Goal: Information Seeking & Learning: Learn about a topic

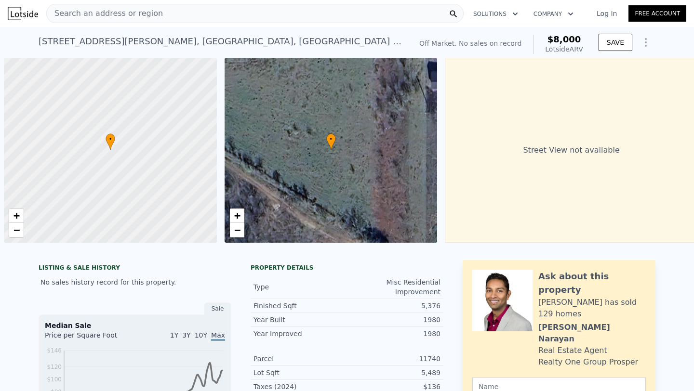
scroll to position [0, 4]
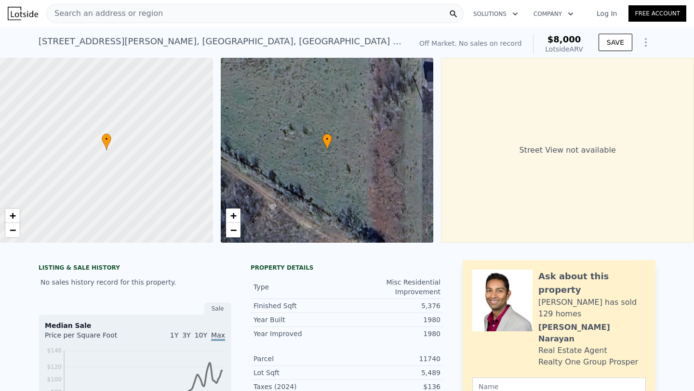
click at [117, 18] on span "Search an address or region" at bounding box center [105, 14] width 116 height 12
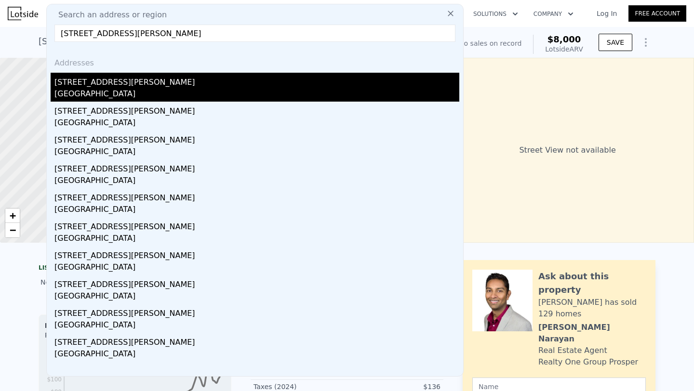
type input "[STREET_ADDRESS][PERSON_NAME]"
click at [155, 92] on div "[GEOGRAPHIC_DATA]" at bounding box center [256, 94] width 405 height 13
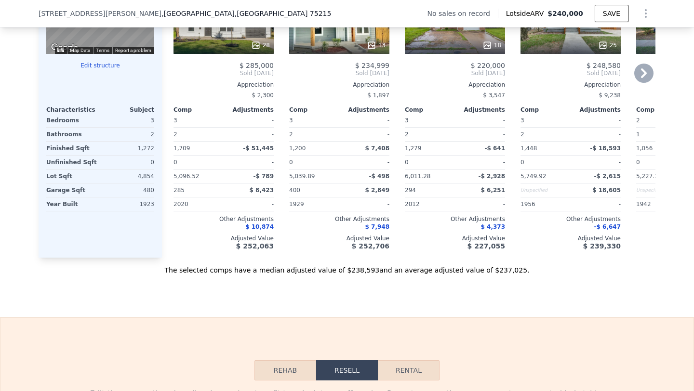
scroll to position [1013, 0]
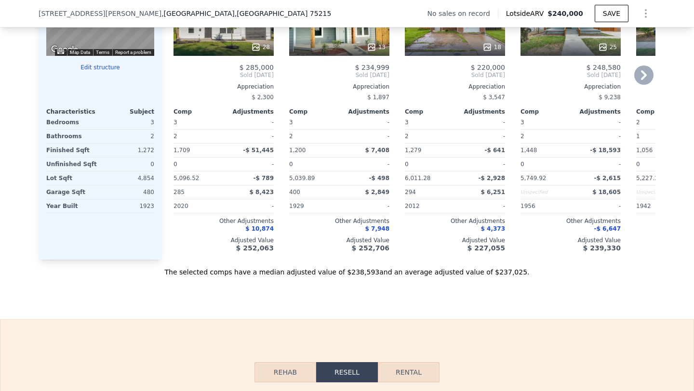
click at [641, 85] on icon at bounding box center [643, 75] width 19 height 19
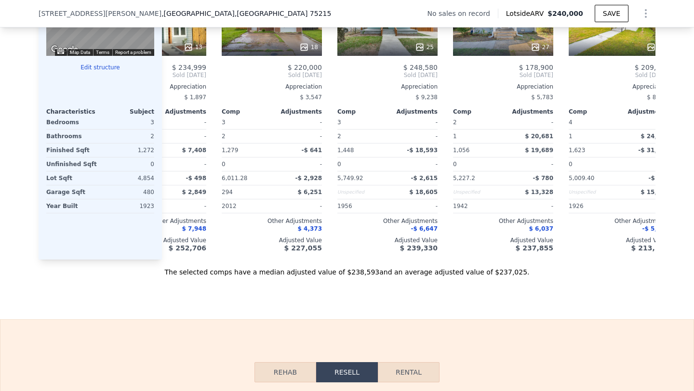
scroll to position [0, 231]
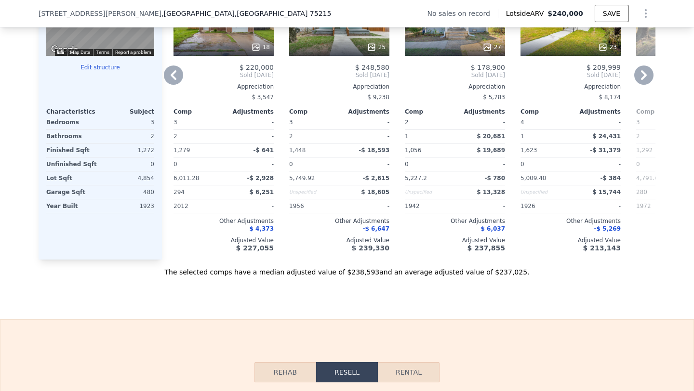
click at [634, 82] on icon at bounding box center [643, 75] width 19 height 19
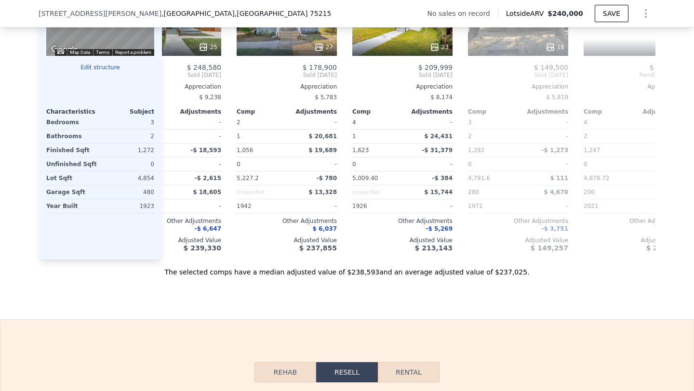
scroll to position [0, 462]
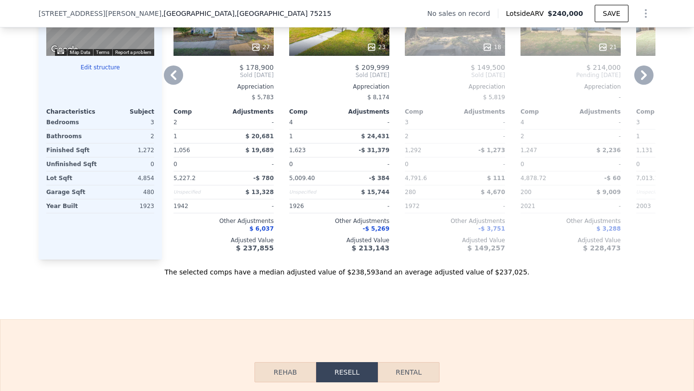
click at [170, 81] on icon at bounding box center [173, 75] width 19 height 19
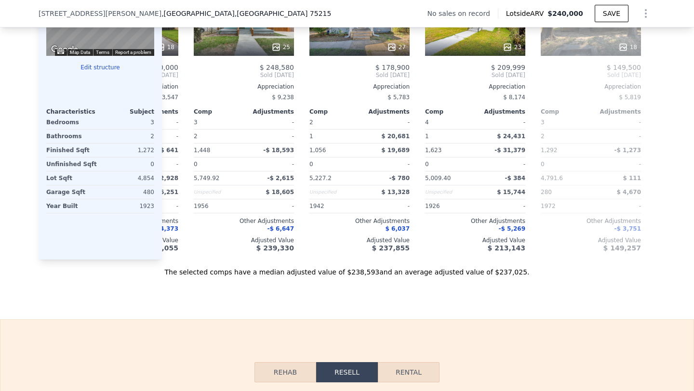
scroll to position [0, 231]
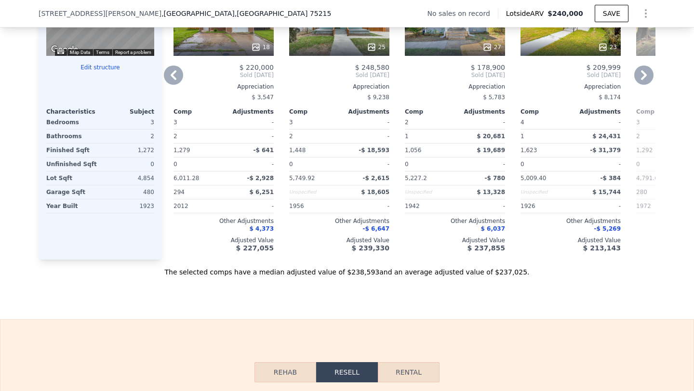
click at [167, 79] on icon at bounding box center [173, 75] width 19 height 19
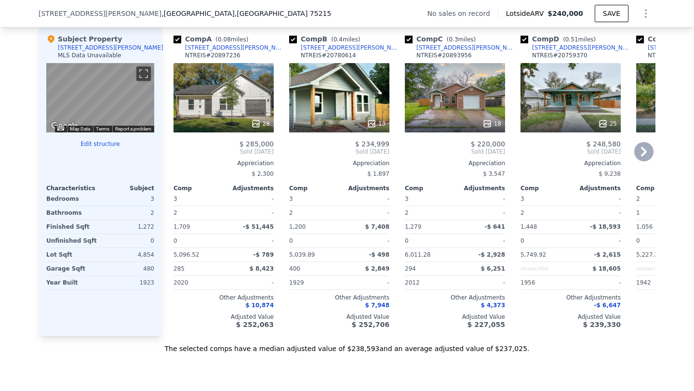
scroll to position [935, 0]
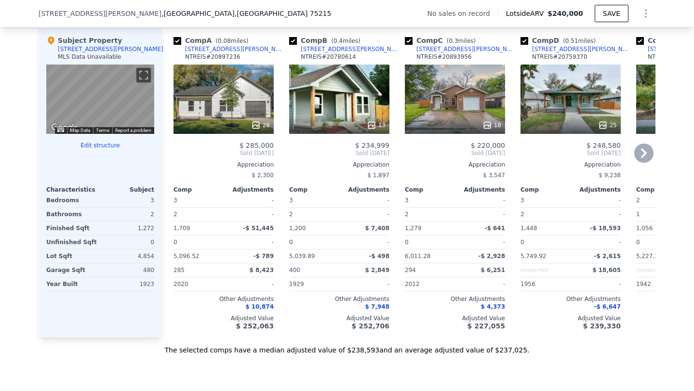
click at [368, 128] on icon at bounding box center [371, 125] width 6 height 6
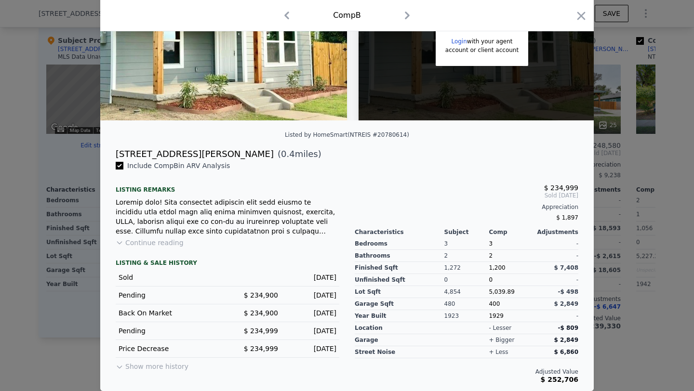
scroll to position [133, 0]
click at [151, 242] on button "Continue reading" at bounding box center [150, 243] width 68 height 10
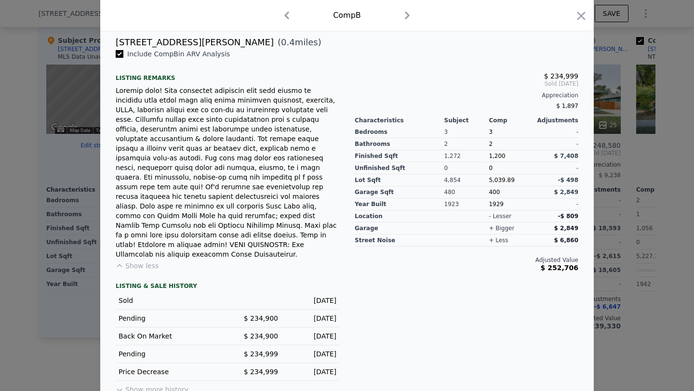
scroll to position [239, 0]
click at [580, 14] on icon "button" at bounding box center [580, 15] width 13 height 13
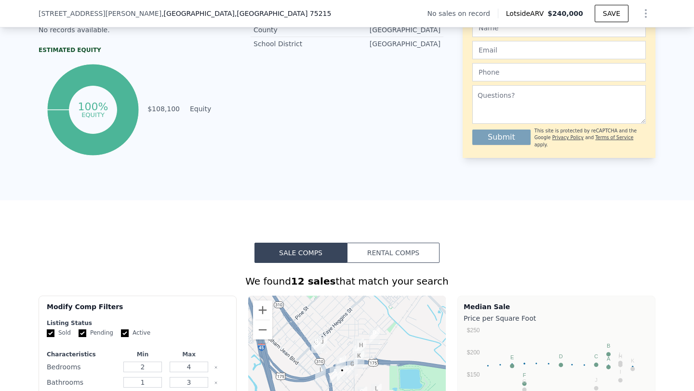
scroll to position [278, 0]
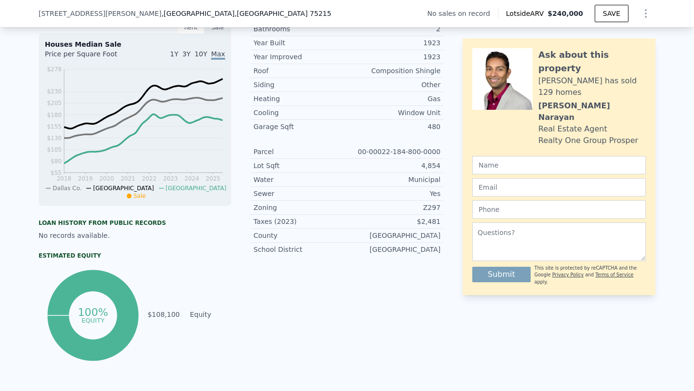
click at [235, 13] on span ", TX 75215" at bounding box center [283, 14] width 97 height 8
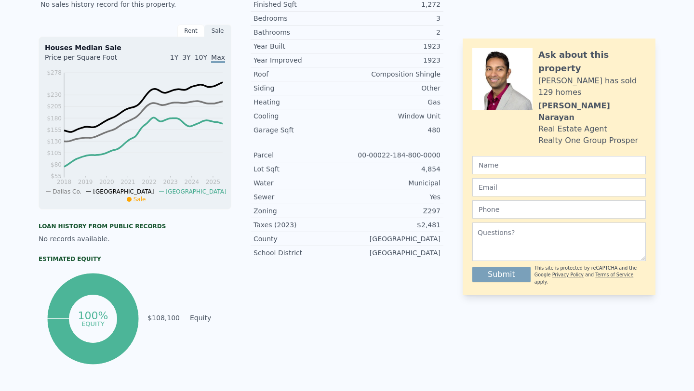
scroll to position [0, 0]
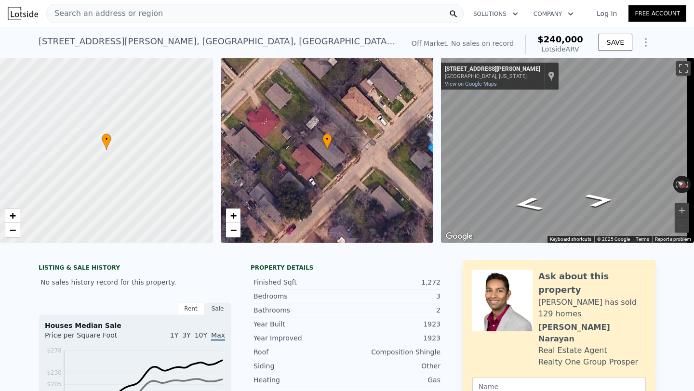
click at [139, 16] on span "Search an address or region" at bounding box center [105, 14] width 116 height 12
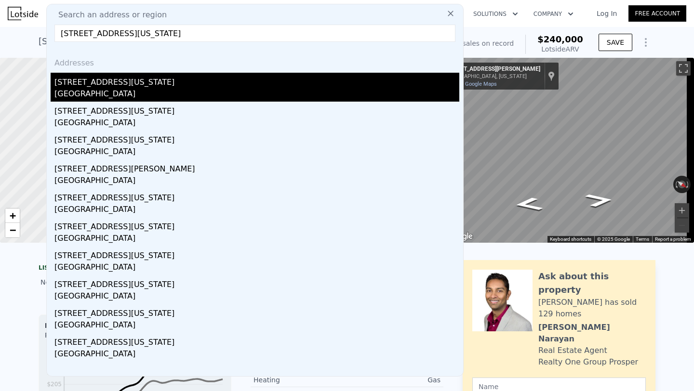
type input "[STREET_ADDRESS][US_STATE]"
click at [196, 85] on div "[STREET_ADDRESS][US_STATE]" at bounding box center [256, 80] width 405 height 15
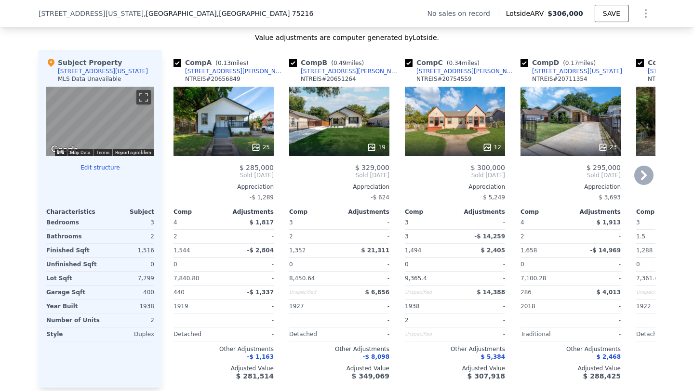
scroll to position [923, 0]
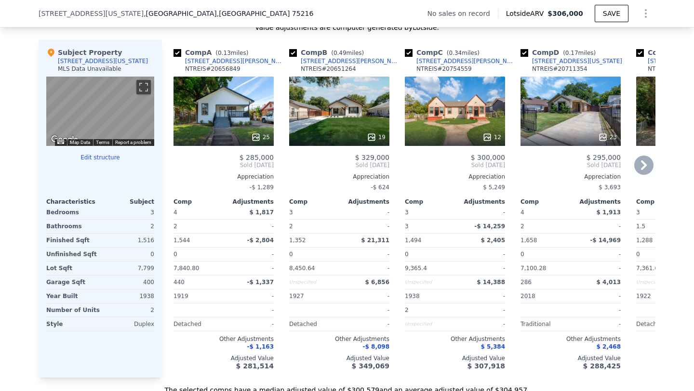
click at [645, 171] on icon at bounding box center [643, 165] width 19 height 19
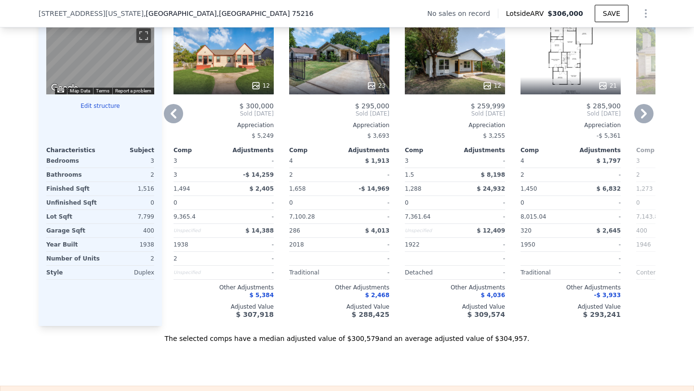
scroll to position [968, 0]
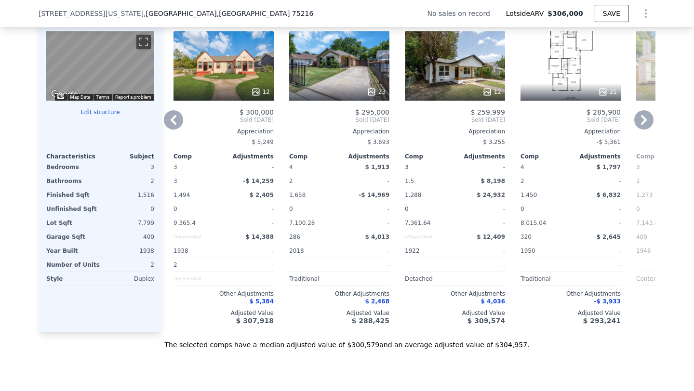
click at [643, 127] on icon at bounding box center [643, 119] width 19 height 19
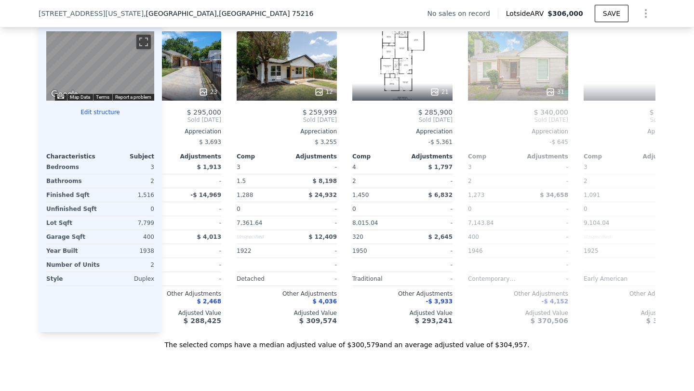
scroll to position [0, 462]
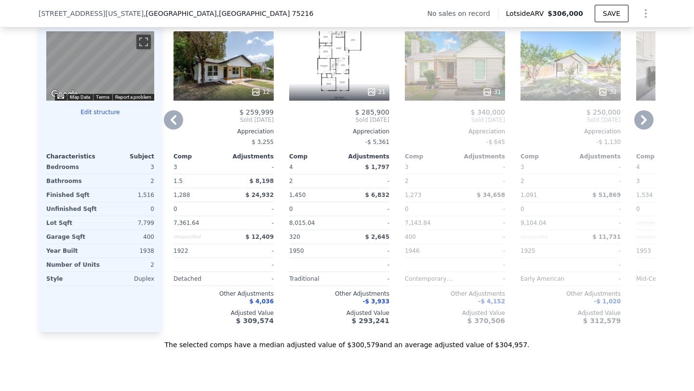
click at [177, 125] on icon at bounding box center [173, 119] width 19 height 19
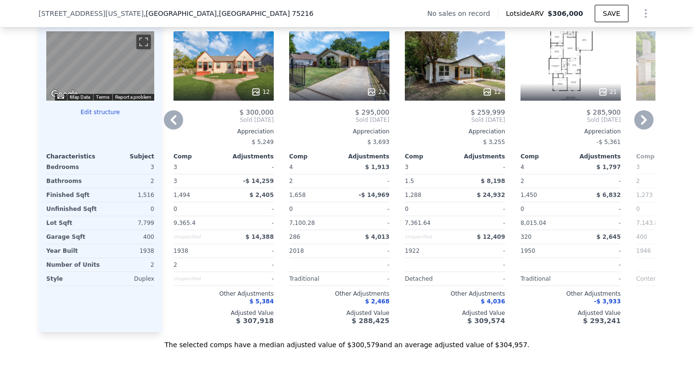
click at [164, 127] on icon at bounding box center [173, 119] width 19 height 19
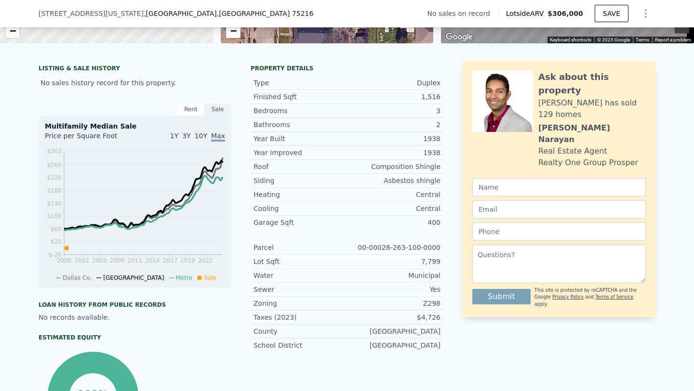
scroll to position [6, 0]
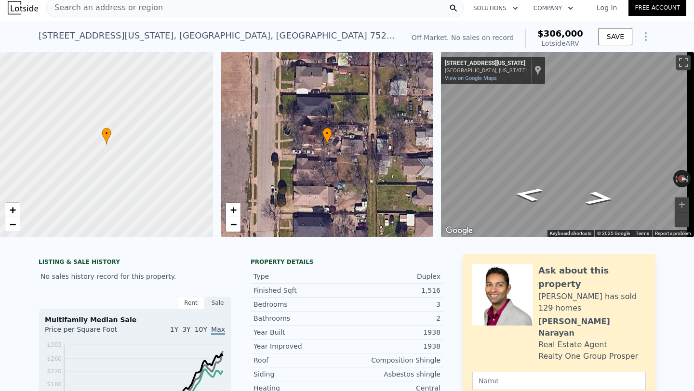
click at [166, 4] on div "Search an address or region" at bounding box center [254, 7] width 417 height 19
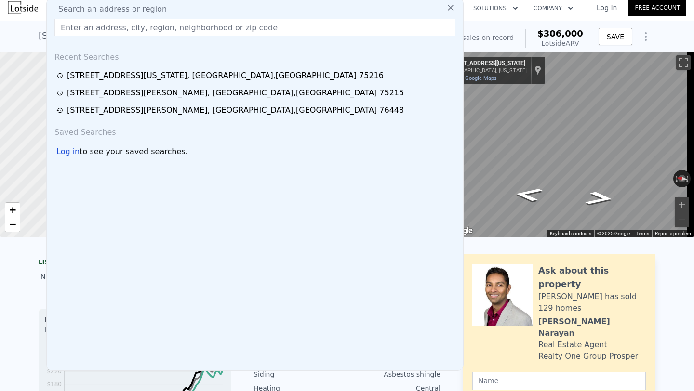
scroll to position [0, 0]
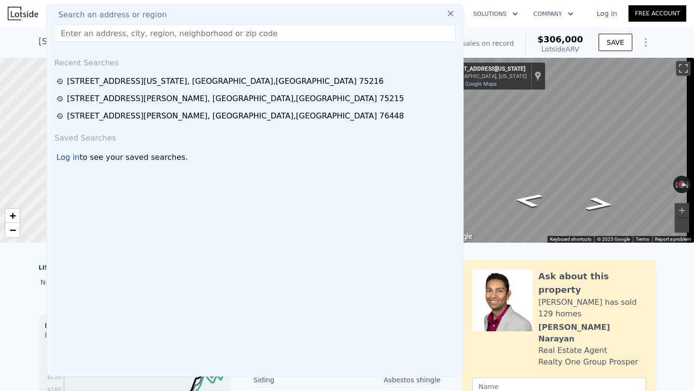
type input "[STREET_ADDRESS][PERSON_NAME]"
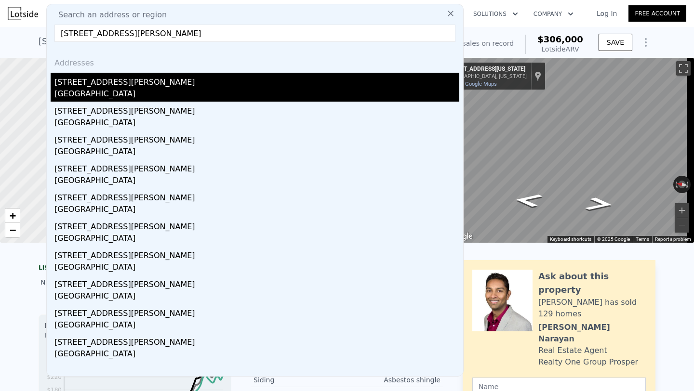
click at [183, 89] on div "[GEOGRAPHIC_DATA]" at bounding box center [256, 94] width 405 height 13
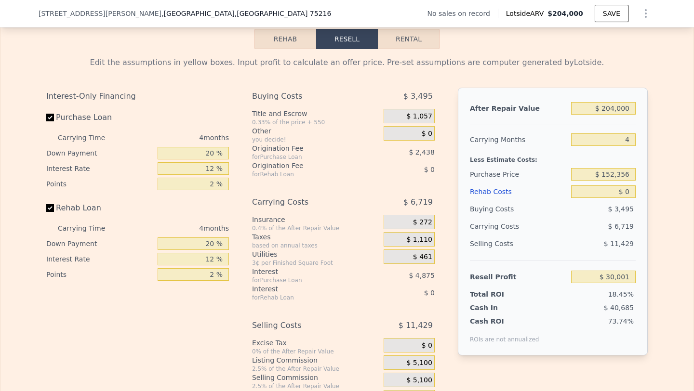
scroll to position [1415, 0]
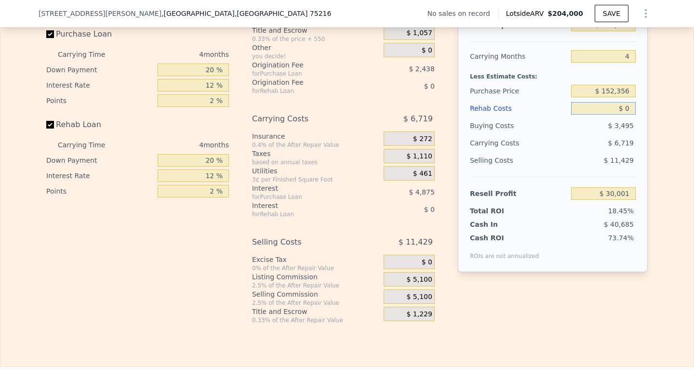
click at [628, 115] on input "$ 0" at bounding box center [603, 108] width 65 height 13
type input "$ 4,000"
type input "$ 29,960"
type input "$ 40,000"
type input "-$ 11,919"
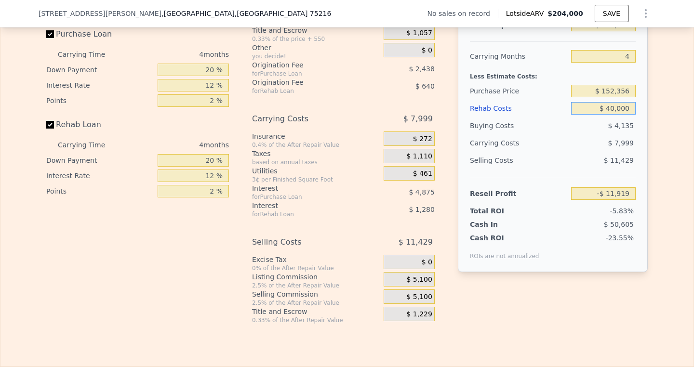
type input "$ 40,000"
click at [628, 97] on input "$ 152,356" at bounding box center [603, 91] width 65 height 13
type input "$ 100,000"
type input "$ 43,125"
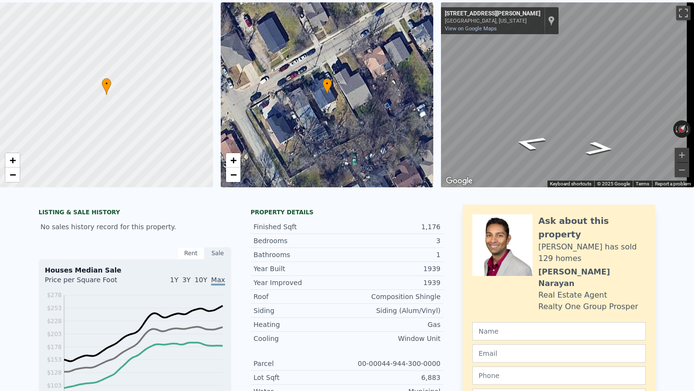
scroll to position [0, 0]
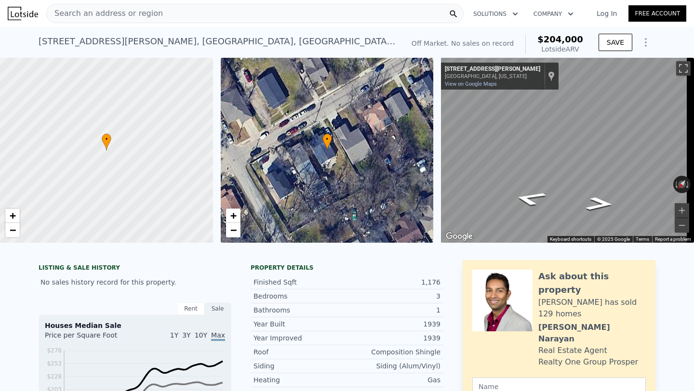
click at [115, 17] on span "Search an address or region" at bounding box center [105, 14] width 116 height 12
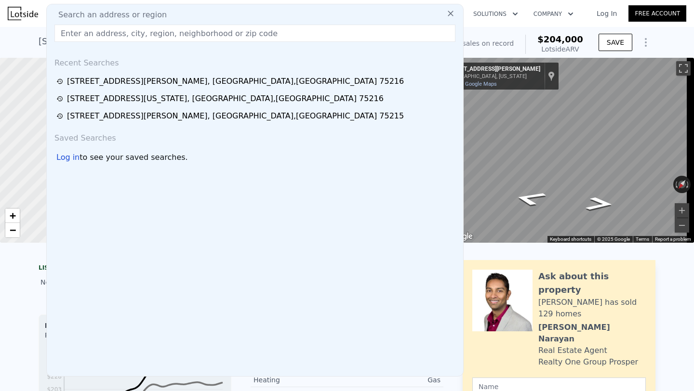
type input "$ 0"
type input "$ 30,001"
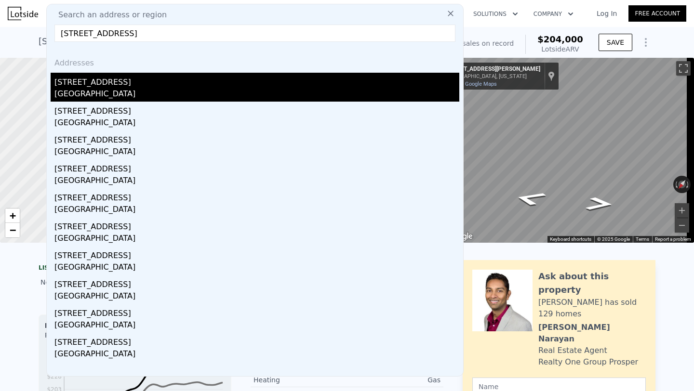
type input "[STREET_ADDRESS]"
click at [181, 79] on div "[STREET_ADDRESS]" at bounding box center [256, 80] width 405 height 15
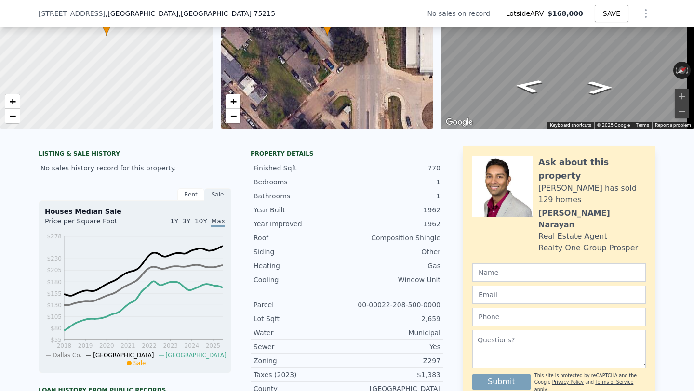
scroll to position [61, 0]
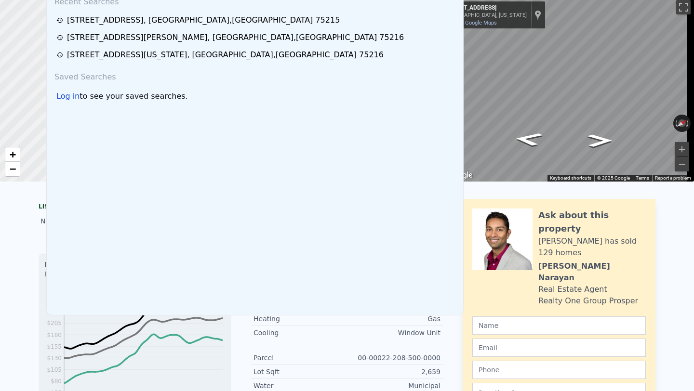
scroll to position [3, 0]
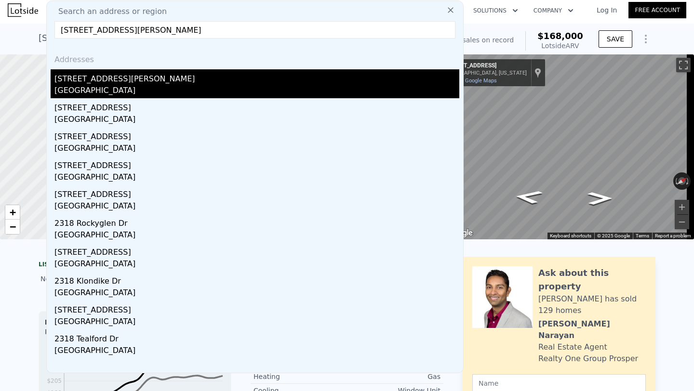
type input "[STREET_ADDRESS][PERSON_NAME]"
click at [237, 82] on div "[STREET_ADDRESS][PERSON_NAME]" at bounding box center [256, 76] width 405 height 15
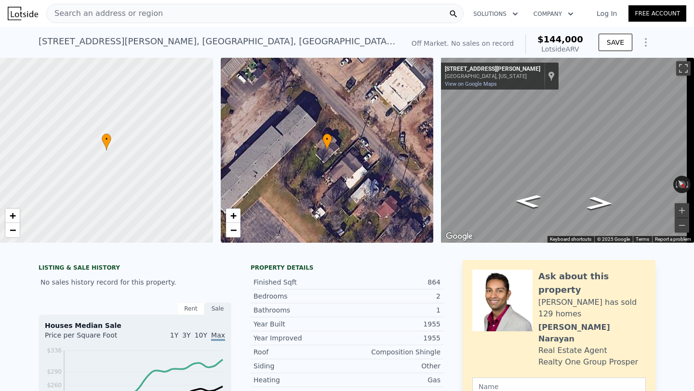
click at [645, 41] on icon "Show Options" at bounding box center [645, 43] width 1 height 8
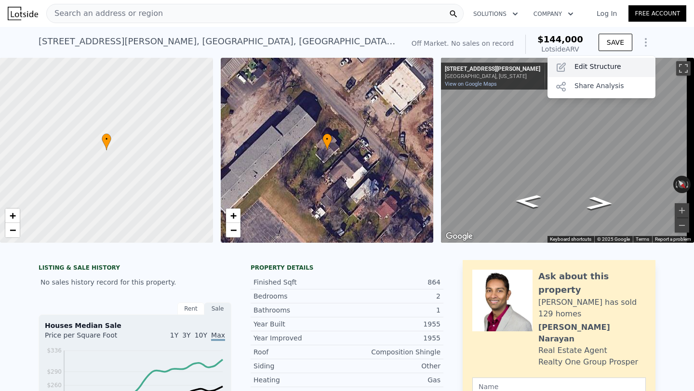
click at [606, 65] on div "Edit Structure" at bounding box center [601, 67] width 108 height 19
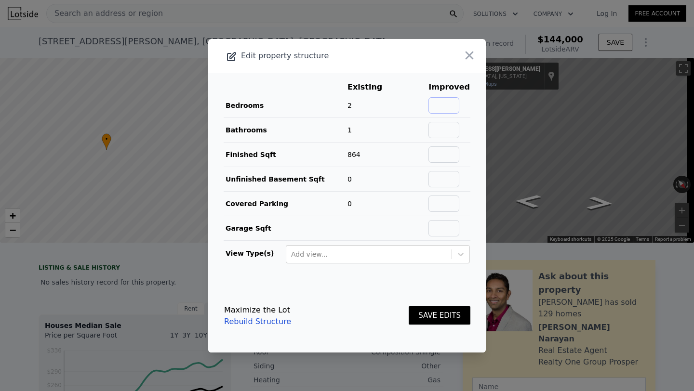
click at [436, 110] on input "text" at bounding box center [443, 105] width 31 height 16
type input "3"
click at [445, 129] on input "text" at bounding box center [443, 130] width 31 height 16
type input "1"
click at [432, 314] on button "SAVE EDITS" at bounding box center [440, 315] width 62 height 19
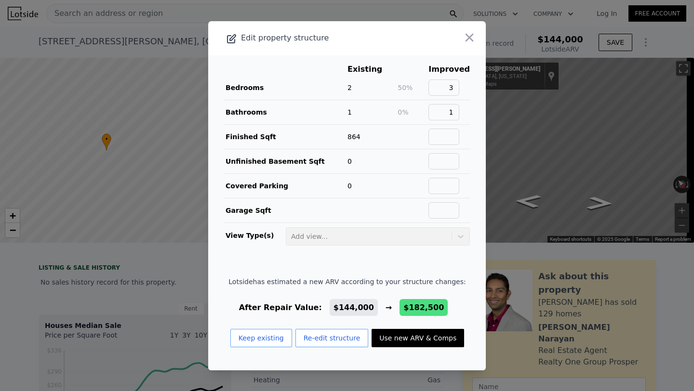
click at [426, 340] on button "Use new ARV & Comps" at bounding box center [417, 338] width 92 height 18
type input "$ 182,500"
type input "$ 66,395"
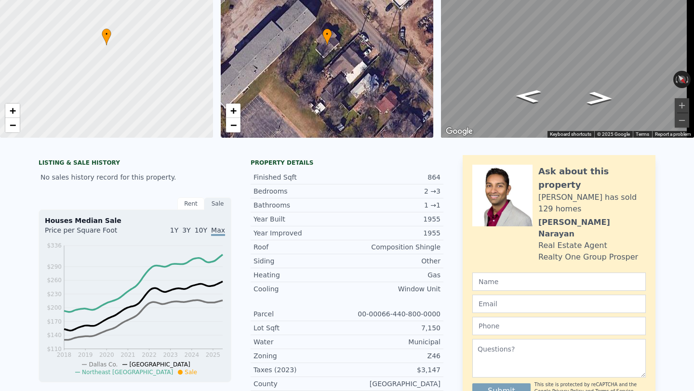
scroll to position [23, 0]
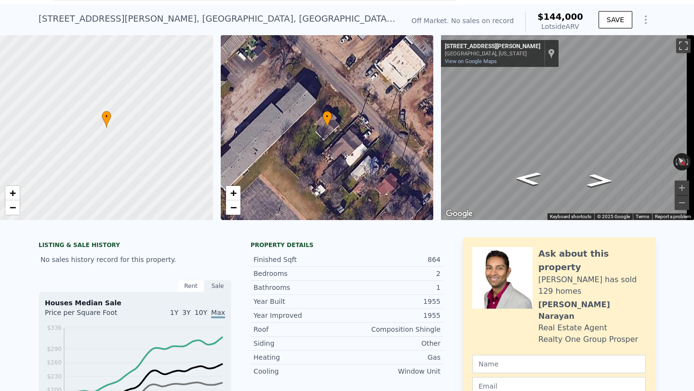
type input "$ 144,000"
type input "$ 30,000"
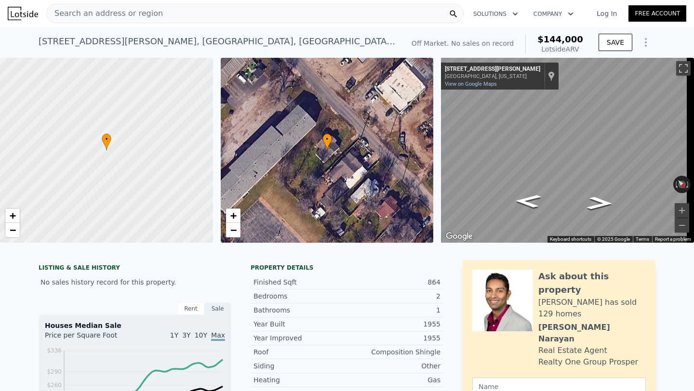
click at [294, 14] on div "Search an address or region" at bounding box center [254, 13] width 417 height 19
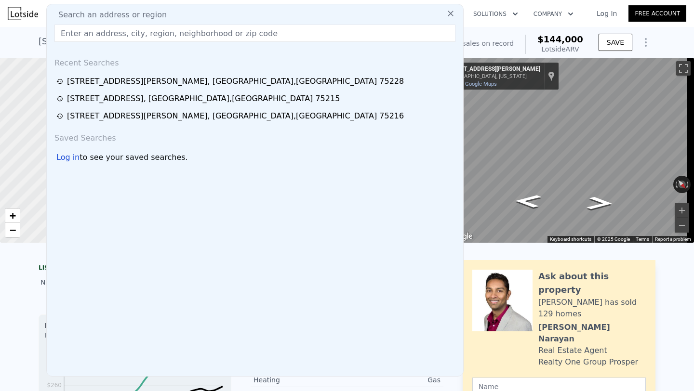
click at [298, 39] on input "text" at bounding box center [254, 33] width 401 height 17
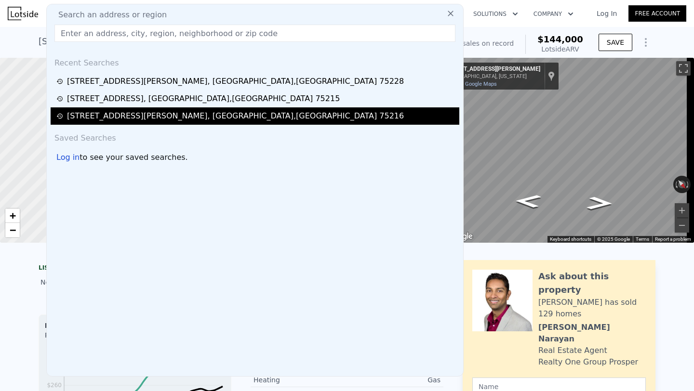
type input "[STREET_ADDRESS][PERSON_NAME]"
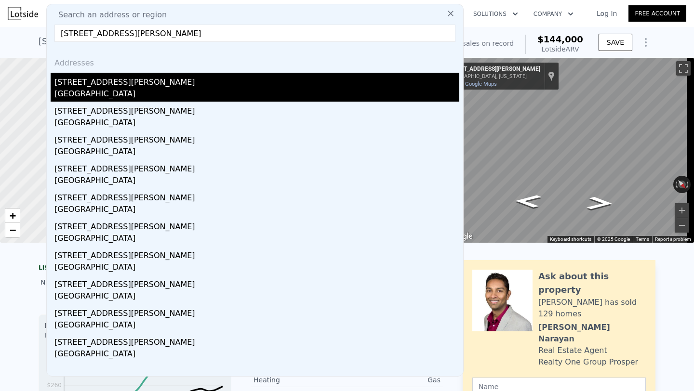
click at [233, 75] on div "[STREET_ADDRESS][PERSON_NAME]" at bounding box center [256, 80] width 405 height 15
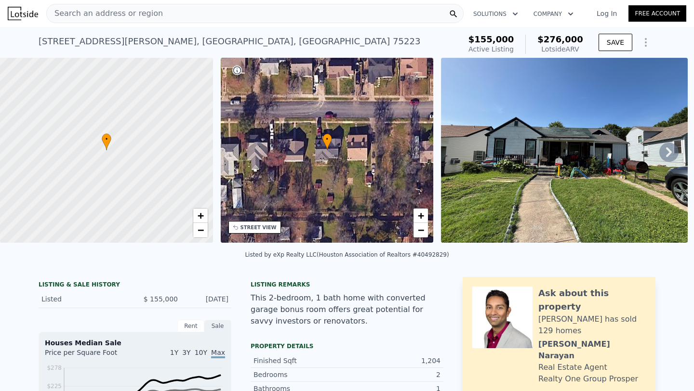
click at [659, 152] on icon at bounding box center [668, 152] width 19 height 19
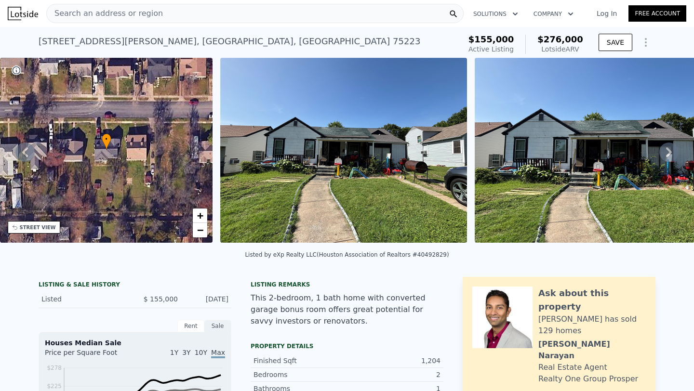
click at [666, 153] on icon at bounding box center [669, 152] width 6 height 10
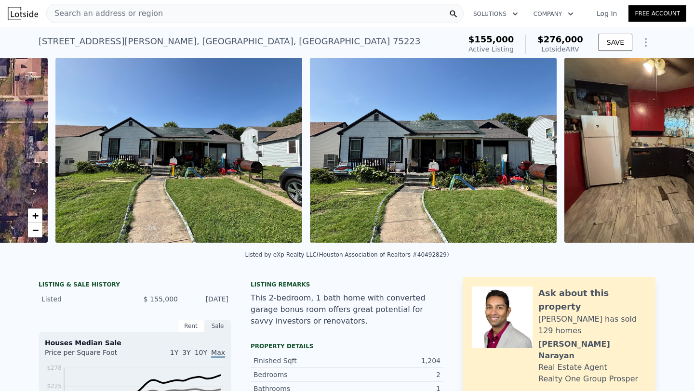
scroll to position [0, 441]
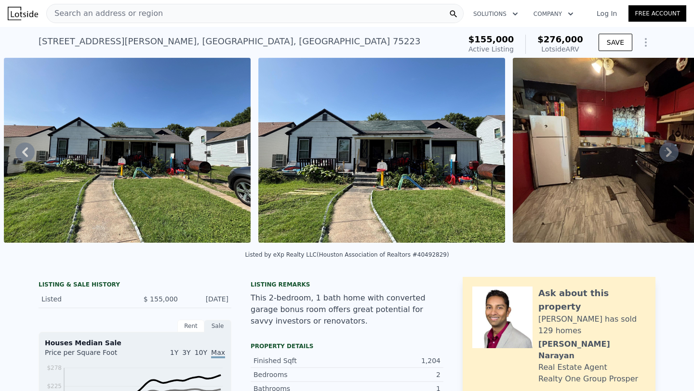
click at [666, 154] on icon at bounding box center [669, 152] width 6 height 10
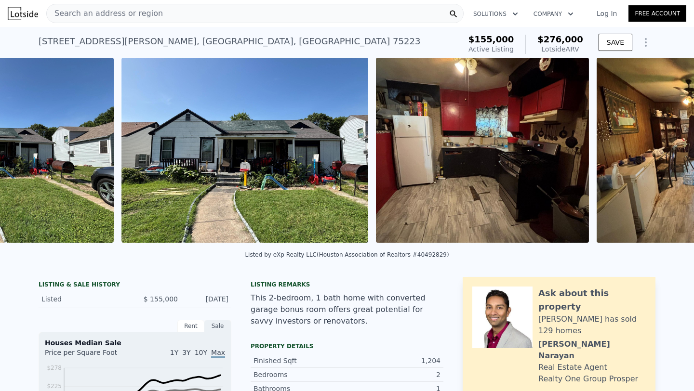
scroll to position [0, 695]
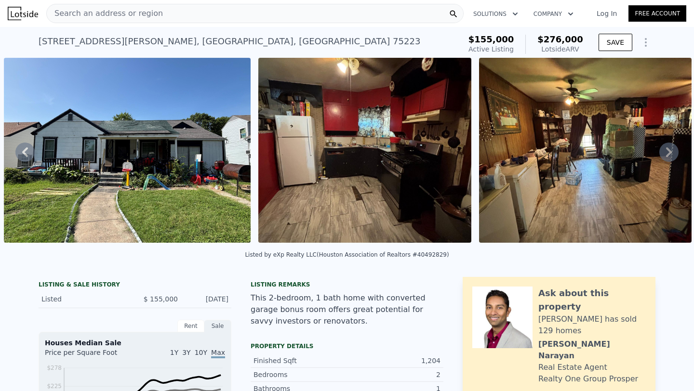
click at [666, 154] on icon at bounding box center [669, 152] width 6 height 10
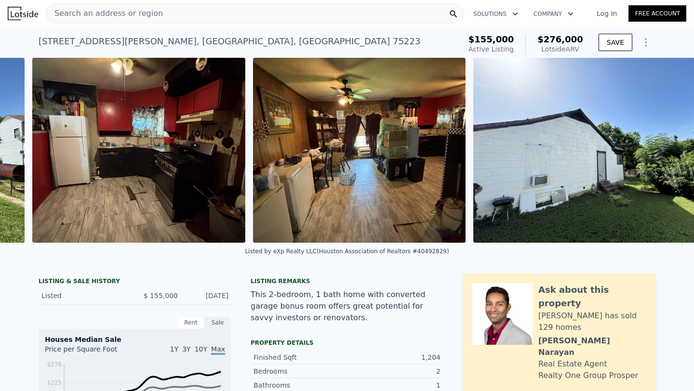
scroll to position [0, 924]
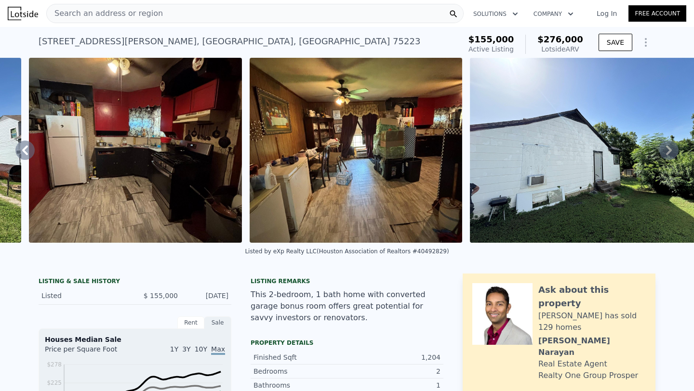
click at [666, 154] on icon at bounding box center [669, 150] width 6 height 10
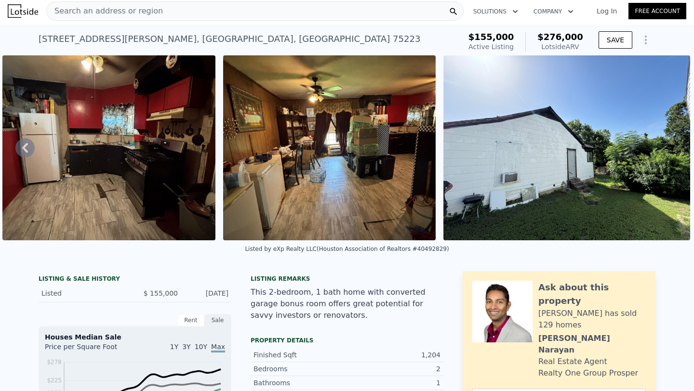
scroll to position [0, 0]
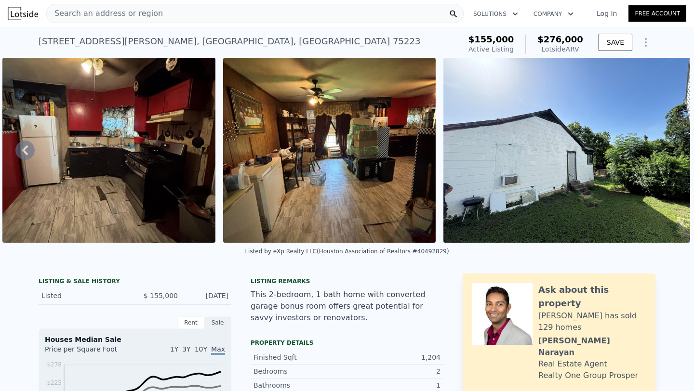
click at [21, 154] on icon at bounding box center [24, 150] width 19 height 19
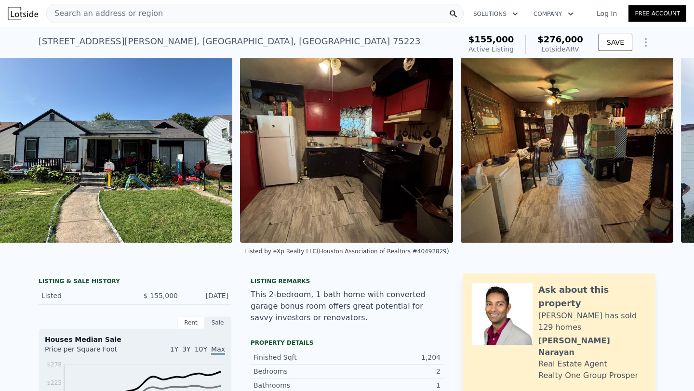
scroll to position [0, 695]
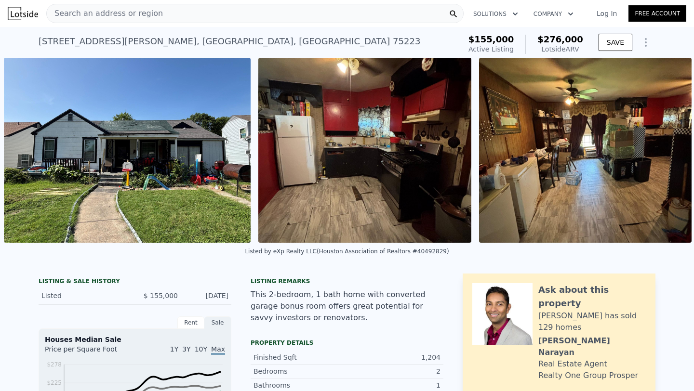
click at [21, 154] on img at bounding box center [127, 150] width 247 height 185
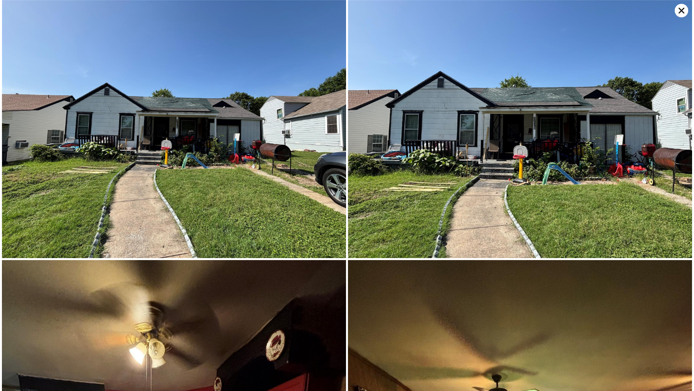
click at [680, 10] on icon at bounding box center [681, 11] width 6 height 6
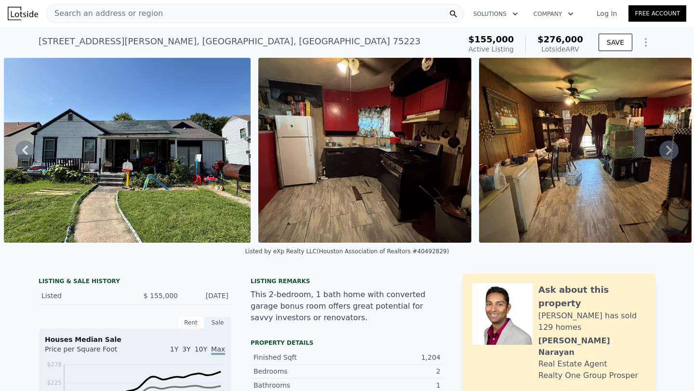
click at [165, 8] on div "Search an address or region" at bounding box center [254, 13] width 417 height 19
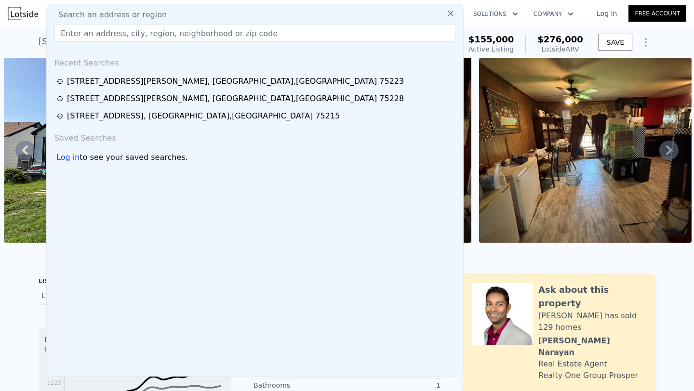
type input "[STREET_ADDRESS]"
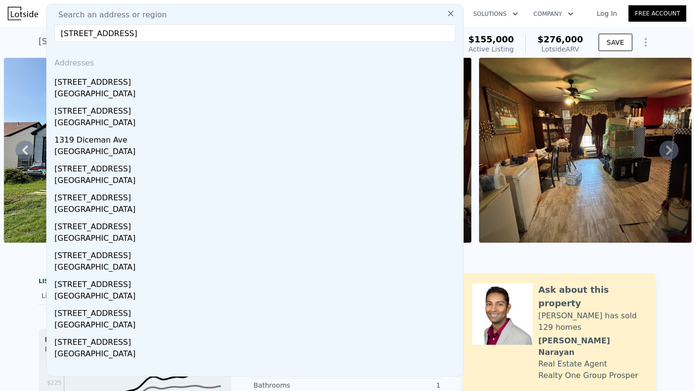
click at [169, 83] on div "[STREET_ADDRESS]" at bounding box center [256, 80] width 405 height 15
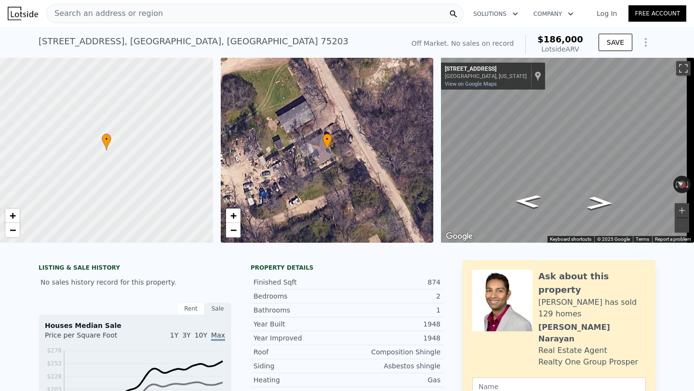
click at [156, 16] on div "Search an address or region" at bounding box center [254, 13] width 417 height 19
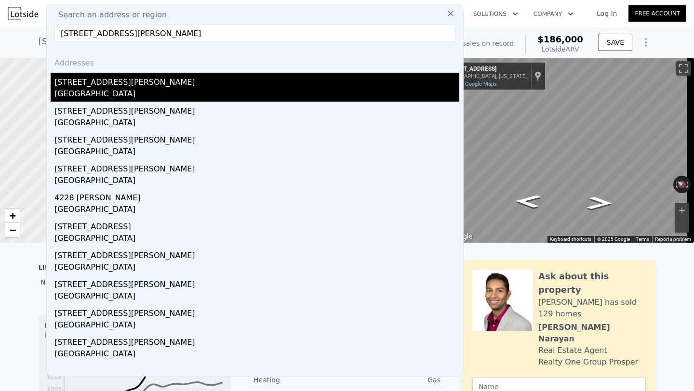
type input "[STREET_ADDRESS][PERSON_NAME]"
click at [205, 80] on div "[STREET_ADDRESS][PERSON_NAME]" at bounding box center [256, 80] width 405 height 15
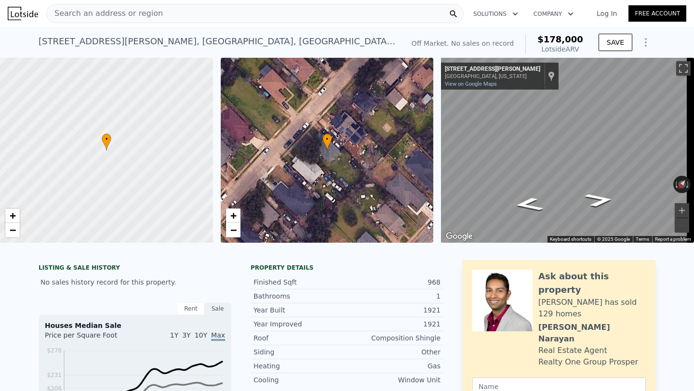
click at [139, 19] on div "Search an address or region" at bounding box center [105, 13] width 116 height 18
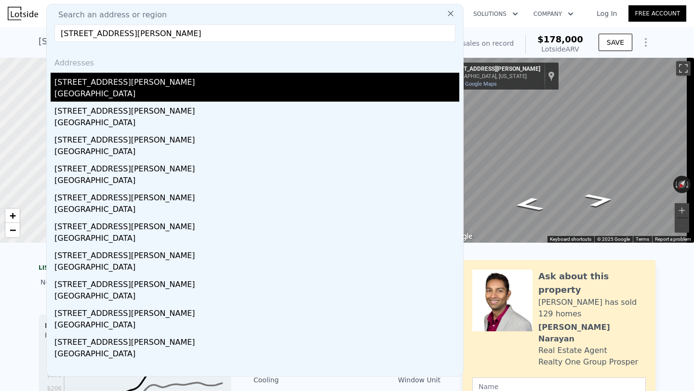
type input "[STREET_ADDRESS][PERSON_NAME]"
click at [195, 90] on div "[GEOGRAPHIC_DATA]" at bounding box center [256, 94] width 405 height 13
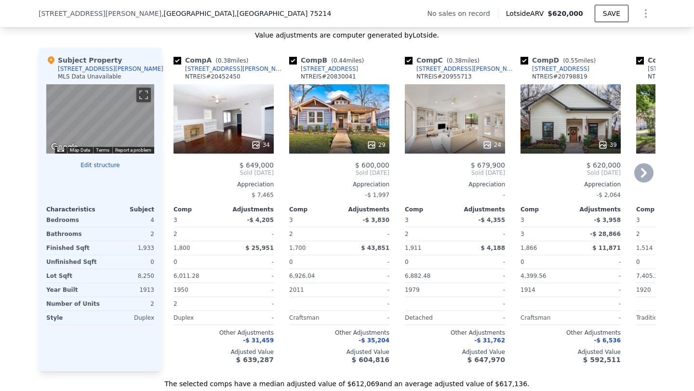
scroll to position [918, 0]
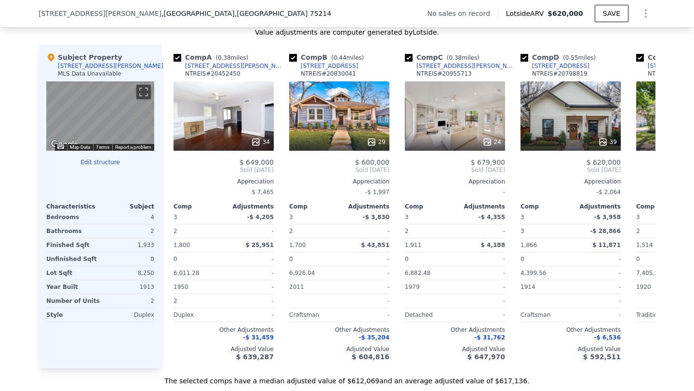
click at [104, 158] on button "Edit structure" at bounding box center [100, 162] width 108 height 8
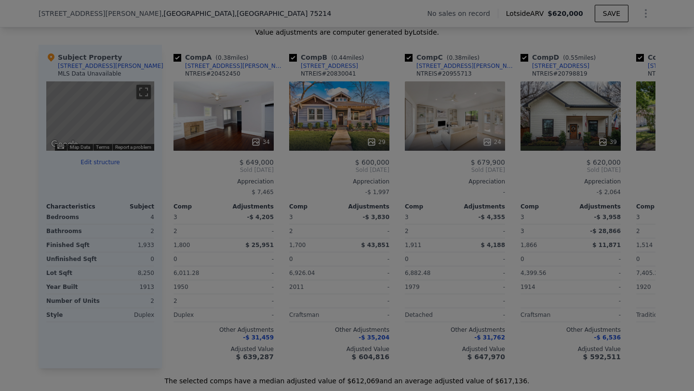
scroll to position [931, 0]
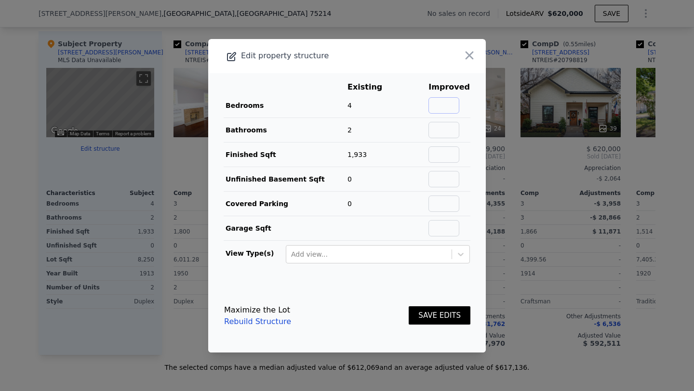
click at [446, 113] on input "text" at bounding box center [443, 105] width 31 height 16
click at [443, 105] on input "text" at bounding box center [443, 105] width 31 height 16
type input "6"
click at [435, 127] on input "text" at bounding box center [443, 130] width 31 height 16
type input "3"
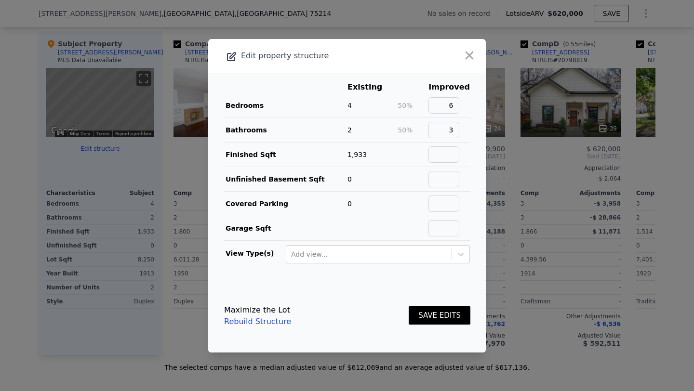
click at [448, 312] on button "SAVE EDITS" at bounding box center [440, 315] width 62 height 19
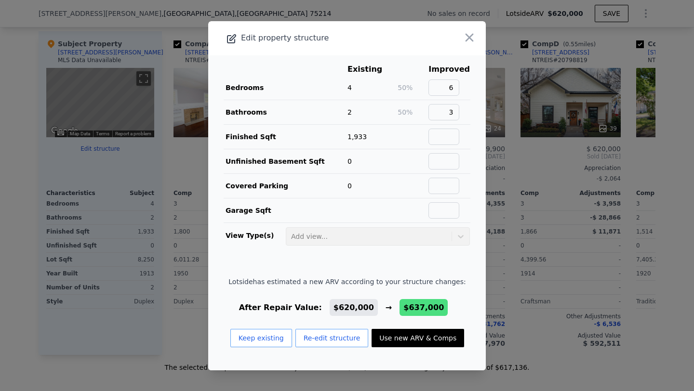
click at [417, 338] on button "Use new ARV & Comps" at bounding box center [417, 338] width 92 height 18
checkbox input "false"
checkbox input "true"
type input "$ 637,000"
type input "$ 46,059"
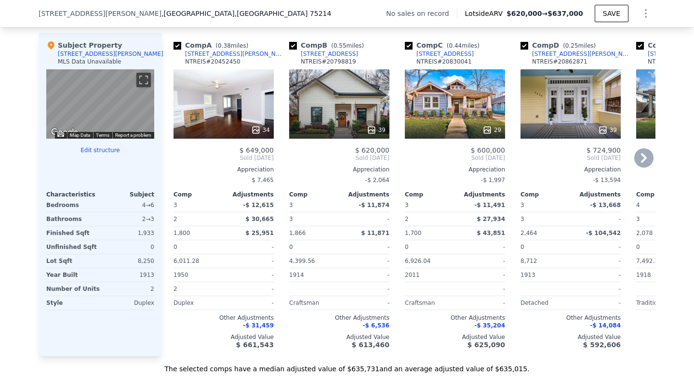
scroll to position [928, 0]
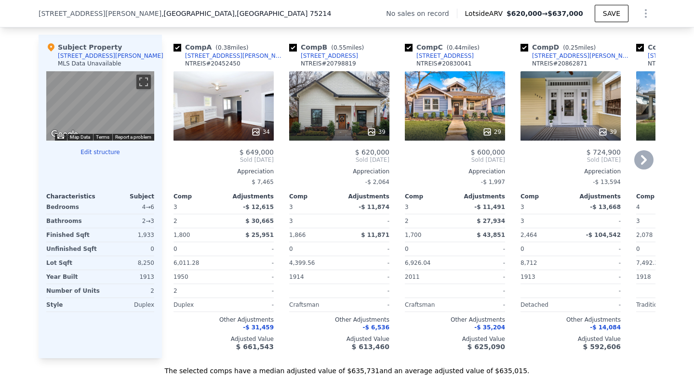
click at [310, 312] on div "Craftsman" at bounding box center [313, 304] width 48 height 13
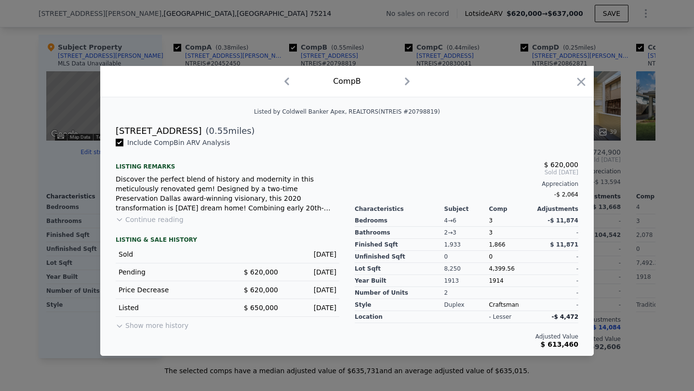
click at [168, 216] on button "Continue reading" at bounding box center [150, 220] width 68 height 10
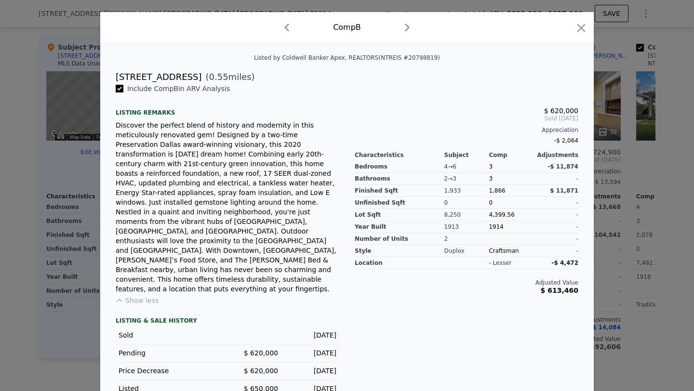
scroll to position [19, 0]
click at [582, 22] on icon "button" at bounding box center [580, 27] width 13 height 13
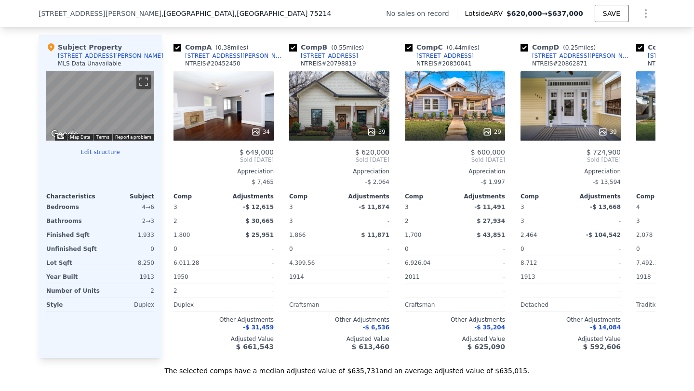
click at [132, 312] on div "Duplex" at bounding box center [128, 304] width 52 height 13
click at [137, 310] on div "Duplex" at bounding box center [128, 304] width 52 height 13
click at [195, 307] on div "Duplex" at bounding box center [197, 304] width 48 height 13
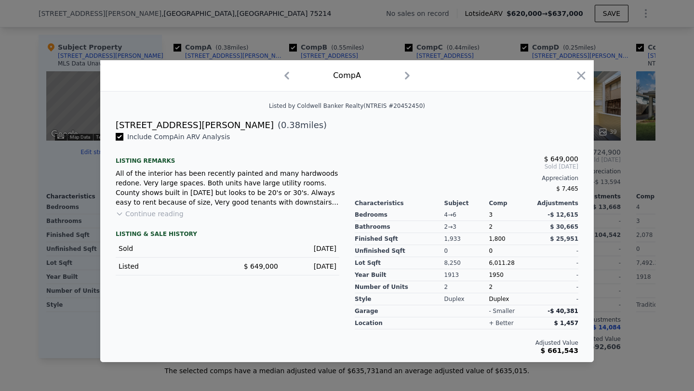
click at [162, 212] on button "Continue reading" at bounding box center [150, 214] width 68 height 10
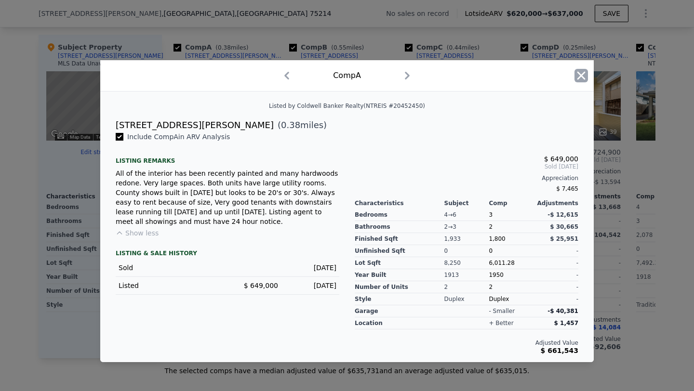
click at [584, 76] on icon "button" at bounding box center [580, 75] width 13 height 13
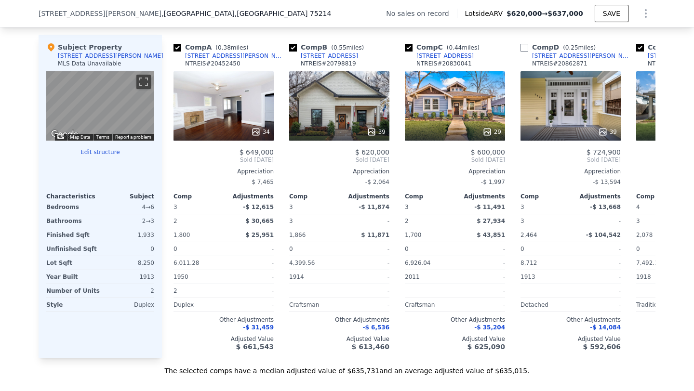
checkbox input "false"
type input "$ 620,000"
type input "$ 29,999"
checkbox input "true"
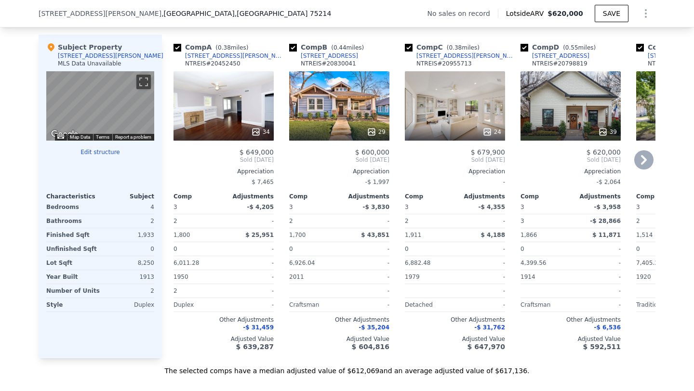
click at [251, 137] on icon at bounding box center [256, 132] width 10 height 10
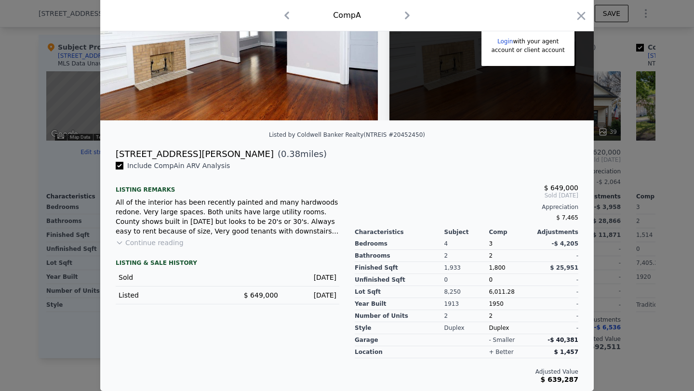
scroll to position [134, 0]
click at [142, 239] on button "Continue reading" at bounding box center [150, 243] width 68 height 10
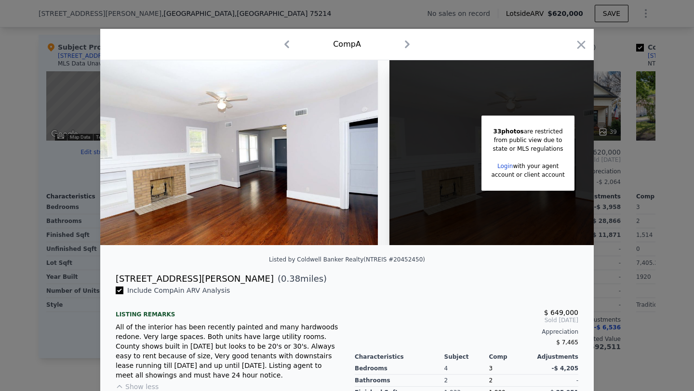
scroll to position [0, 0]
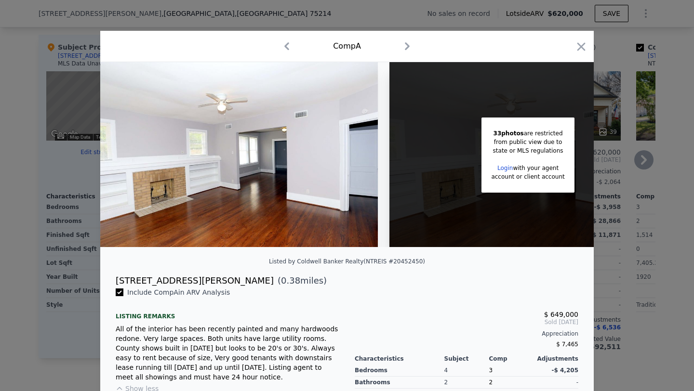
click at [578, 44] on icon "button" at bounding box center [580, 46] width 13 height 13
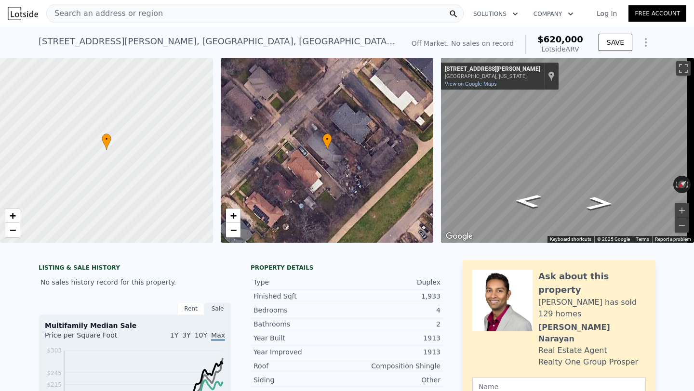
click at [105, 15] on span "Search an address or region" at bounding box center [105, 14] width 116 height 12
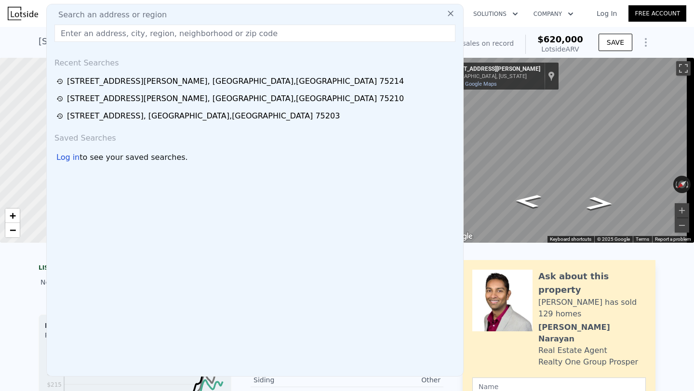
click at [93, 14] on span "Search an address or region" at bounding box center [109, 15] width 116 height 12
click at [98, 34] on input "text" at bounding box center [254, 33] width 401 height 17
paste input "[STREET_ADDRESS]"
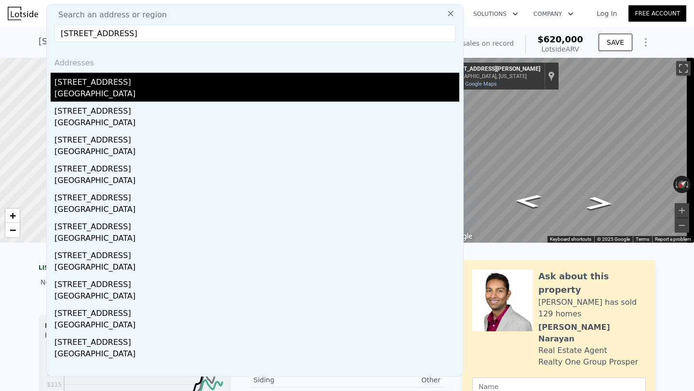
type input "[STREET_ADDRESS]"
click at [138, 88] on div "[GEOGRAPHIC_DATA]" at bounding box center [256, 94] width 405 height 13
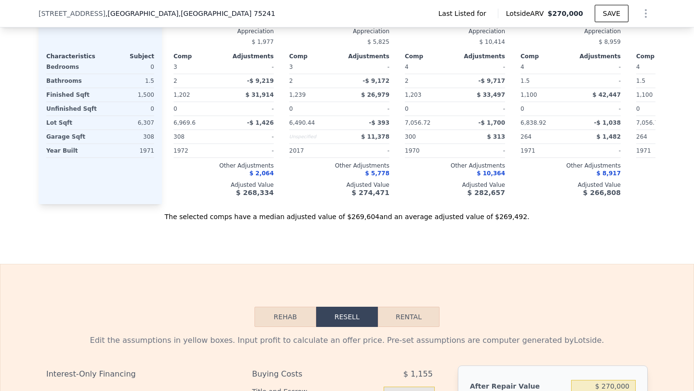
scroll to position [971, 0]
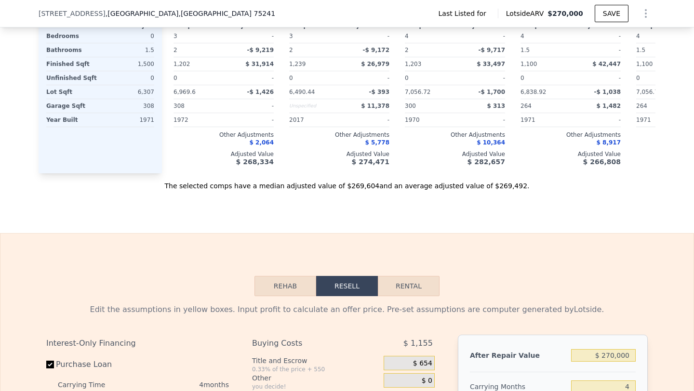
click at [141, 127] on div "1971" at bounding box center [128, 119] width 52 height 13
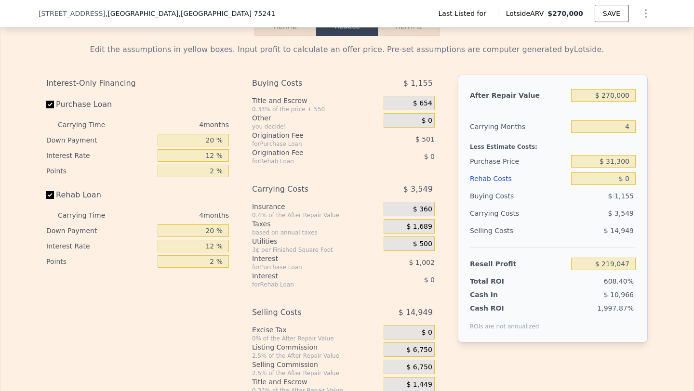
scroll to position [1269, 0]
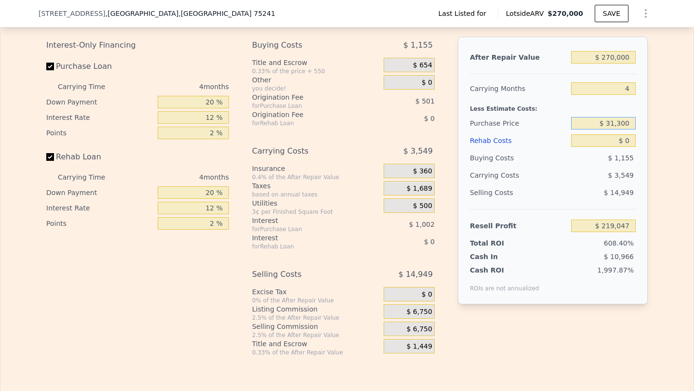
click at [625, 130] on input "$ 31,300" at bounding box center [603, 123] width 65 height 13
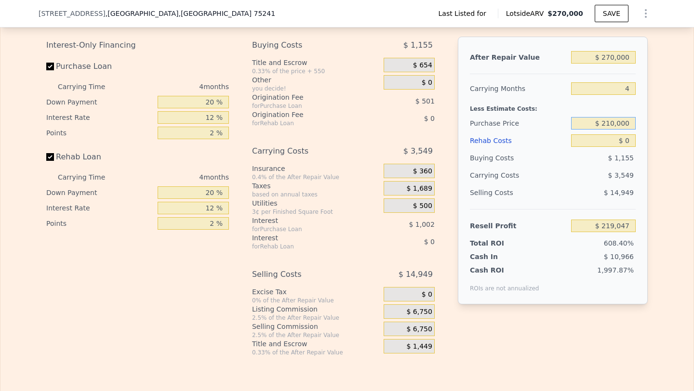
type input "$ 210,000"
click at [627, 147] on input "$ 0" at bounding box center [603, 140] width 65 height 13
type input "$ 31,173"
type input "$ 2"
type input "$ 31,171"
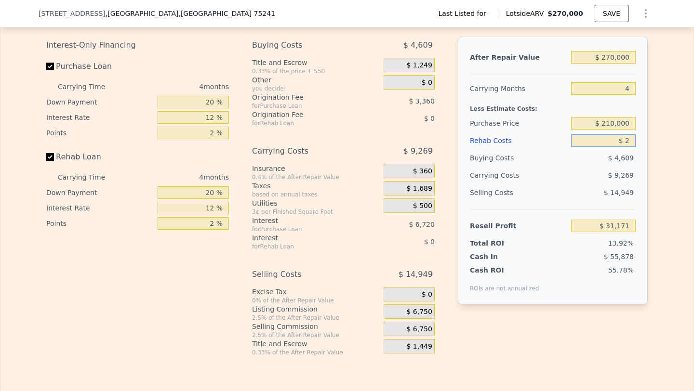
type input "$ 20"
type input "$ 31,153"
type input "$ 20,000"
type input "$ 10,213"
type input "$ 2"
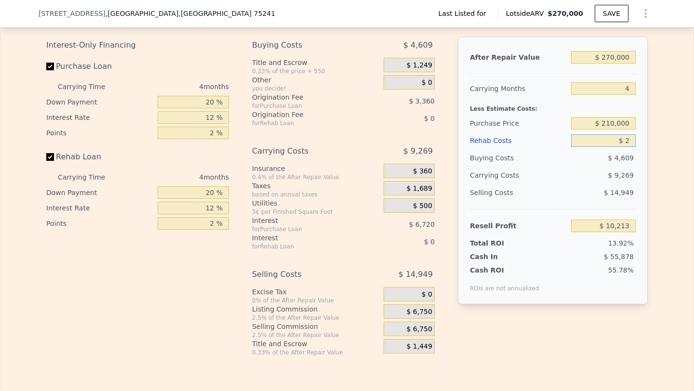
type input "$ 31,171"
type input "$ 20"
type input "$ 31,153"
type input "$ 200"
type input "$ 30,962"
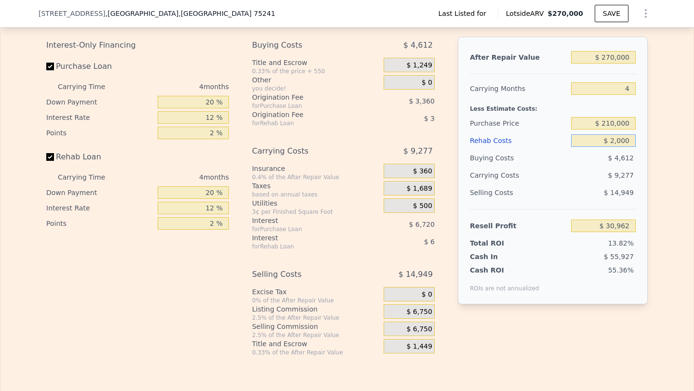
type input "$ 20,000"
type input "$ 10,213"
type input "$ 20,000"
drag, startPoint x: 629, startPoint y: 146, endPoint x: 599, endPoint y: 147, distance: 29.9
click at [599, 130] on input "$ 210,000" at bounding box center [603, 123] width 65 height 13
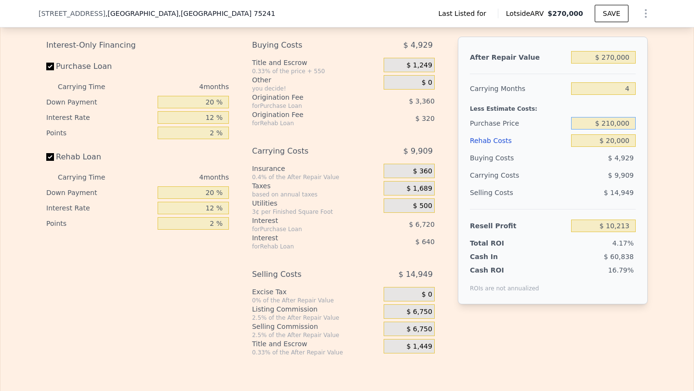
click at [608, 130] on input "$ 210,000" at bounding box center [603, 123] width 65 height 13
type input "$ 190,000"
type input "$ 31,239"
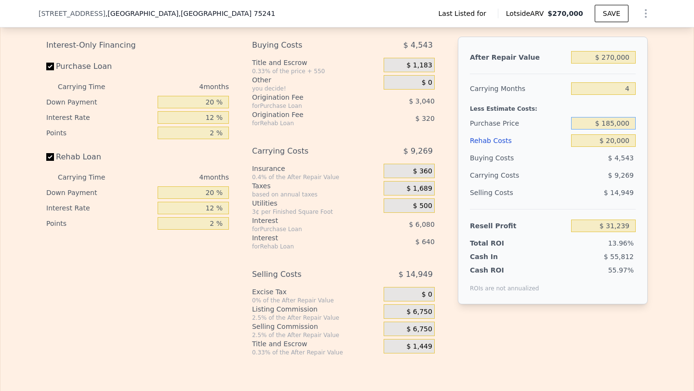
type input "$ 185,000"
type input "$ 36,496"
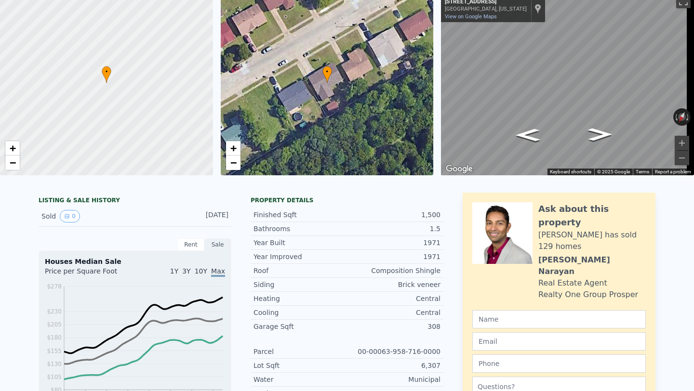
scroll to position [0, 0]
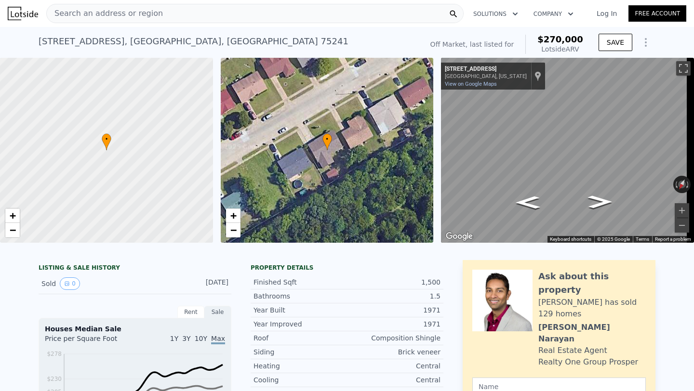
click at [129, 19] on div "Search an address or region" at bounding box center [105, 13] width 116 height 18
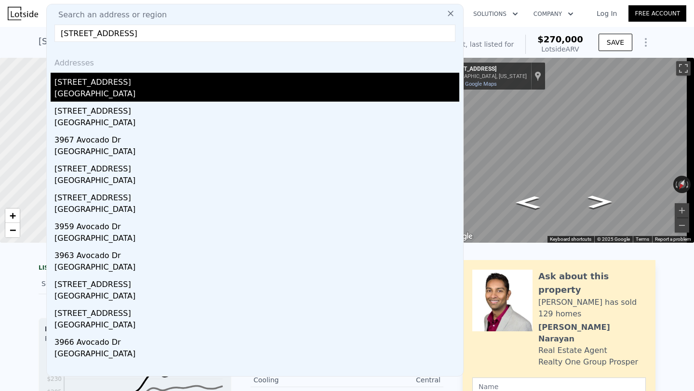
type input "[STREET_ADDRESS]"
click at [206, 90] on div "[GEOGRAPHIC_DATA]" at bounding box center [256, 94] width 405 height 13
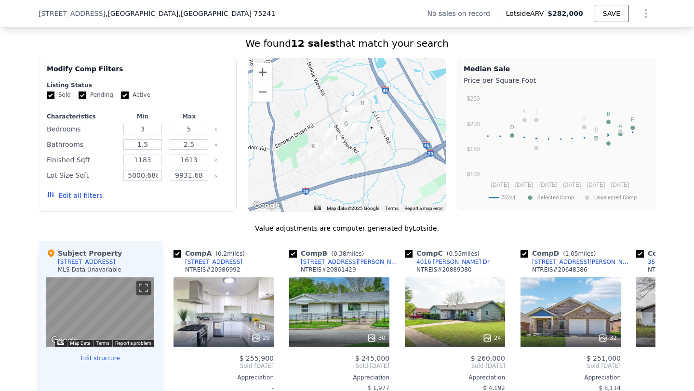
scroll to position [705, 0]
